Goal: Communication & Community: Participate in discussion

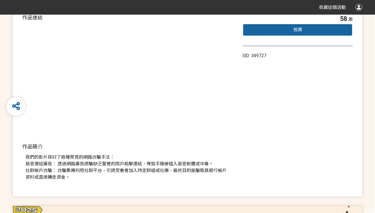
scroll to position [72, 0]
click at [371, 22] on div "作品連結 作品簡介 我們的影片探討了兩種常見的網路詐騙手法： ​惡意連結廣告： 透過網路廣告誘騙缺乏警覺的用戶點擊連結，導致手機被植入惡意軟體或中毒。 ​社群…" at bounding box center [187, 99] width 375 height 195
click at [333, 33] on div "投票" at bounding box center [297, 30] width 110 height 13
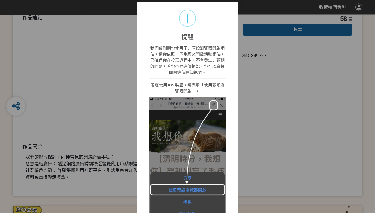
scroll to position [72, 0]
click at [55, 5] on div "i 提醒 × 我們偵測到你使用了非預設瀏覽器開啟網站，請你依照一下步驟來開啟活動網站，已確保你在投票過程中，不會發生非預期的問題。若你不是這個情況，你可以直接…" at bounding box center [187, 106] width 375 height 213
click at [297, 184] on div "i 提醒 × 我們偵測到你使用了非預設瀏覽器開啟網站，請你依照一下步驟來開啟活動網站，已確保你在投票過程中，不會發生非預期的問題。若你不是這個情況，你可以直接…" at bounding box center [187, 106] width 375 height 213
click at [299, 170] on div "i 提醒 × 我們偵測到你使用了非預設瀏覽器開啟網站，請你依照一下步驟來開啟活動網站，已確保你在投票過程中，不會發生非預期的問題。若你不是這個情況，你可以直接…" at bounding box center [187, 106] width 375 height 213
click at [300, 167] on div "i 提醒 × 我們偵測到你使用了非預設瀏覽器開啟網站，請你依照一下步驟來開啟活動網站，已確保你在投票過程中，不會發生非預期的問題。若你不是這個情況，你可以直接…" at bounding box center [187, 106] width 375 height 213
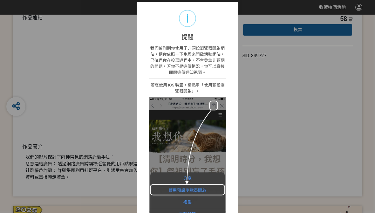
click at [298, 162] on div "i 提醒 × 我們偵測到你使用了非預設瀏覽器開啟網站，請你依照一下步驟來開啟活動網站，已確保你在投票過程中，不會發生非預期的問題。若你不是這個情況，你可以直接…" at bounding box center [187, 106] width 375 height 213
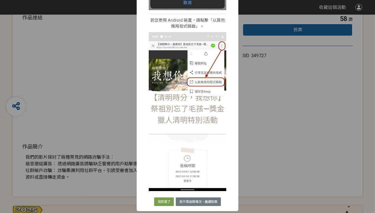
scroll to position [224, 0]
click at [197, 200] on button "我不是這個情況，繼續投票" at bounding box center [198, 201] width 45 height 9
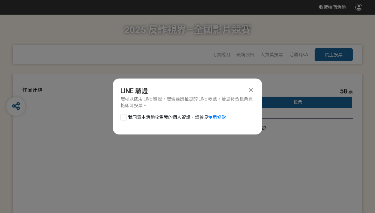
click at [254, 86] on div at bounding box center [251, 90] width 8 height 8
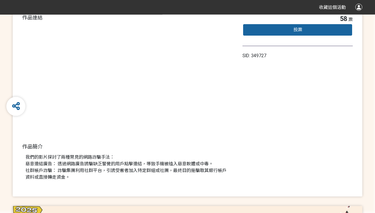
click at [331, 27] on div "投票" at bounding box center [297, 30] width 110 height 13
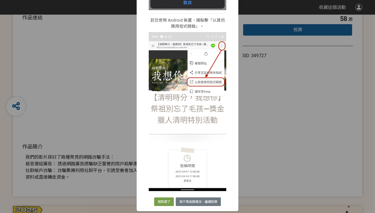
scroll to position [224, 0]
click at [209, 202] on button "我不是這個情況，繼續投票" at bounding box center [198, 201] width 45 height 9
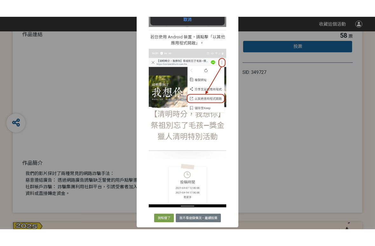
scroll to position [0, 0]
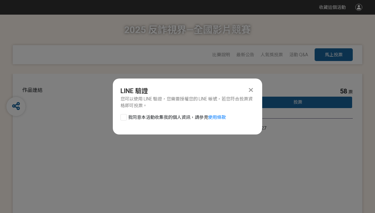
click at [130, 117] on span "我同意本活動收集我的個人資訊，請參見 使用條款" at bounding box center [177, 117] width 98 height 7
click at [125, 117] on input "我同意本活動收集我的個人資訊，請參見 使用條款" at bounding box center [123, 117] width 4 height 4
checkbox input "false"
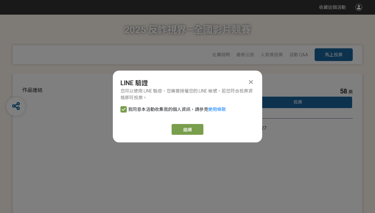
click at [186, 130] on link "繼續" at bounding box center [187, 129] width 32 height 11
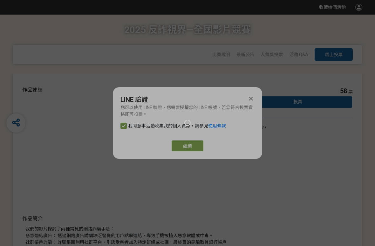
click at [196, 149] on div at bounding box center [187, 123] width 375 height 246
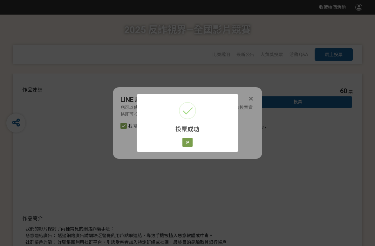
click at [189, 144] on button "好" at bounding box center [187, 142] width 10 height 9
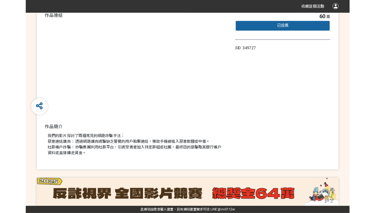
scroll to position [75, 0]
